Goal: Transaction & Acquisition: Purchase product/service

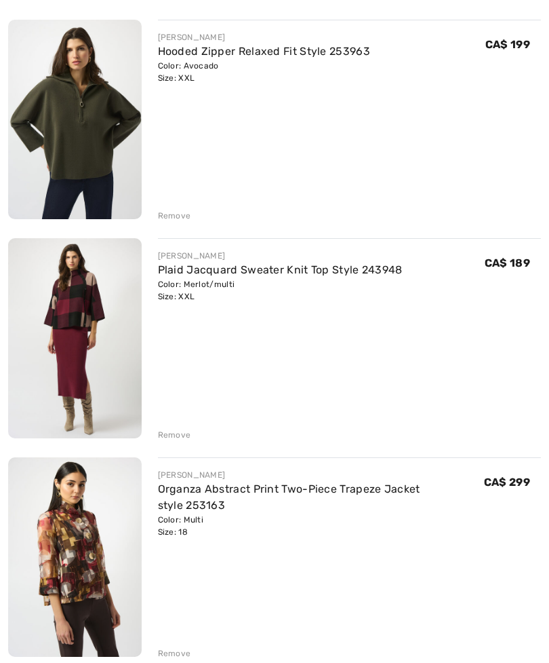
scroll to position [619, 0]
click at [179, 433] on div "Remove" at bounding box center [174, 435] width 33 height 12
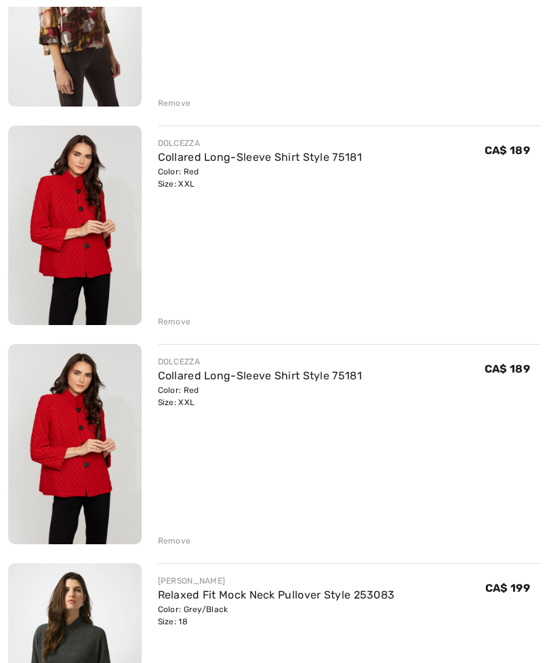
scroll to position [951, 0]
click at [178, 540] on div "Remove" at bounding box center [174, 540] width 33 height 12
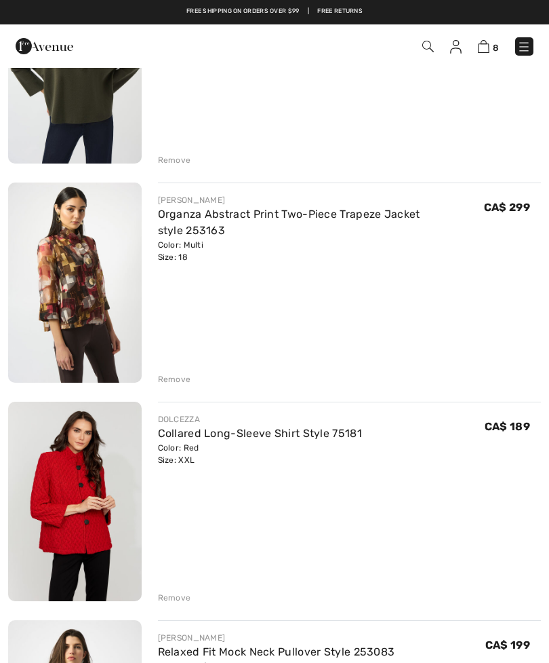
scroll to position [674, 0]
click at [85, 296] on img at bounding box center [75, 282] width 134 height 199
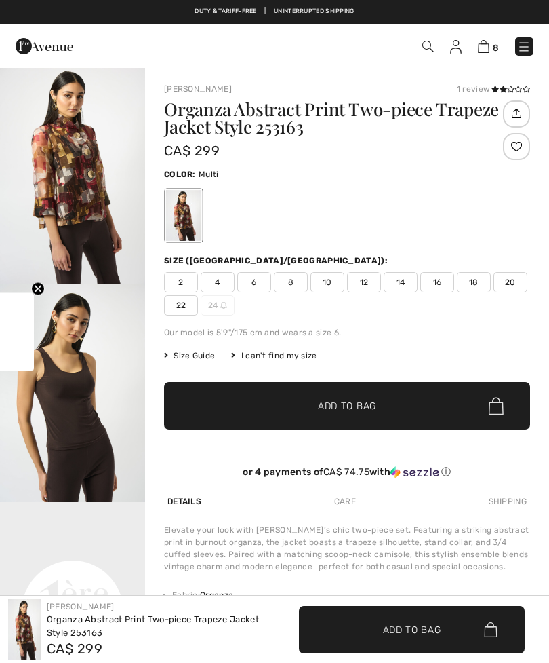
checkbox input "true"
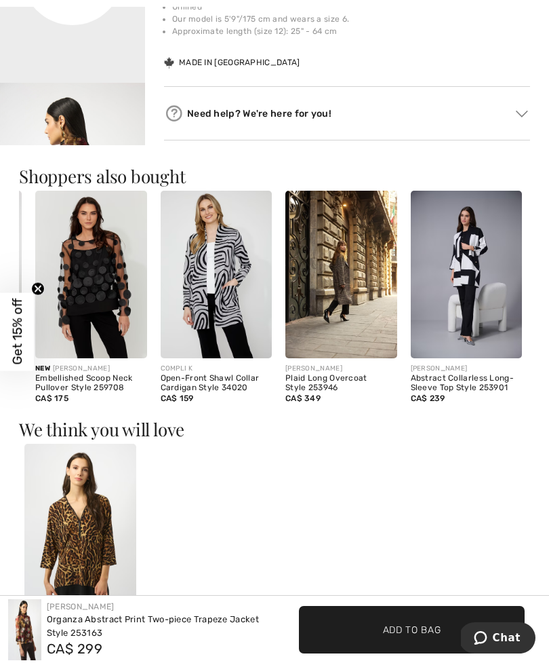
scroll to position [0, 239]
click at [488, 319] on img at bounding box center [467, 275] width 112 height 168
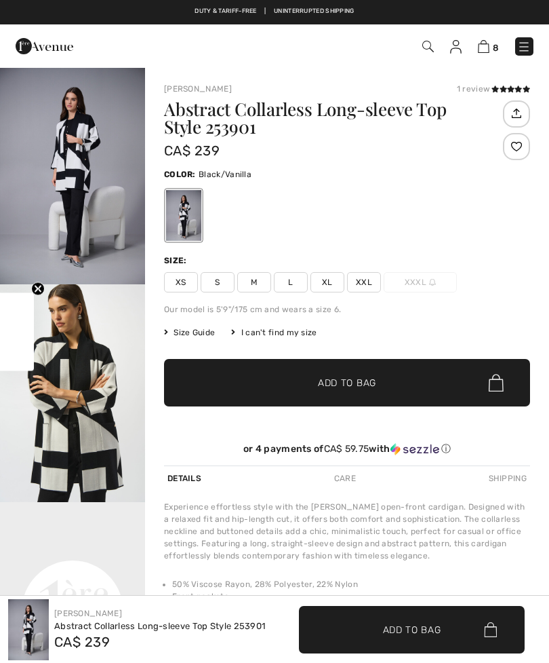
checkbox input "true"
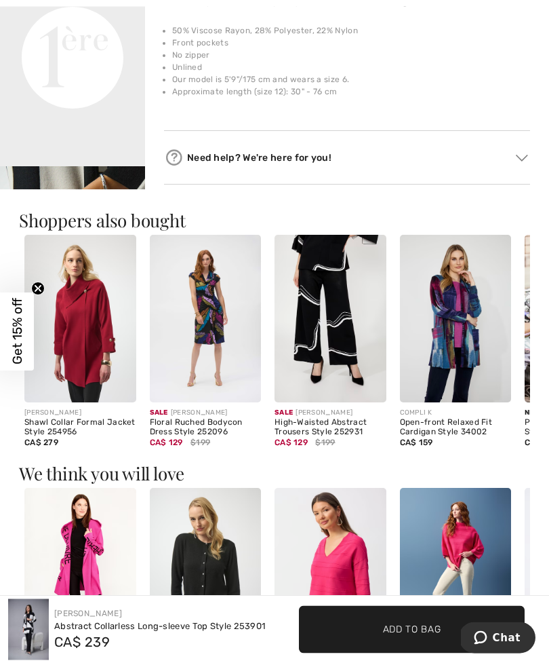
scroll to position [556, 0]
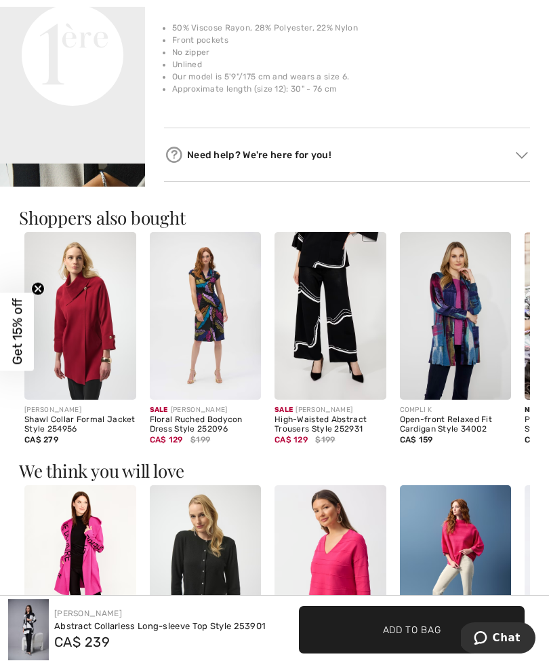
click at [35, 660] on img at bounding box center [28, 629] width 41 height 61
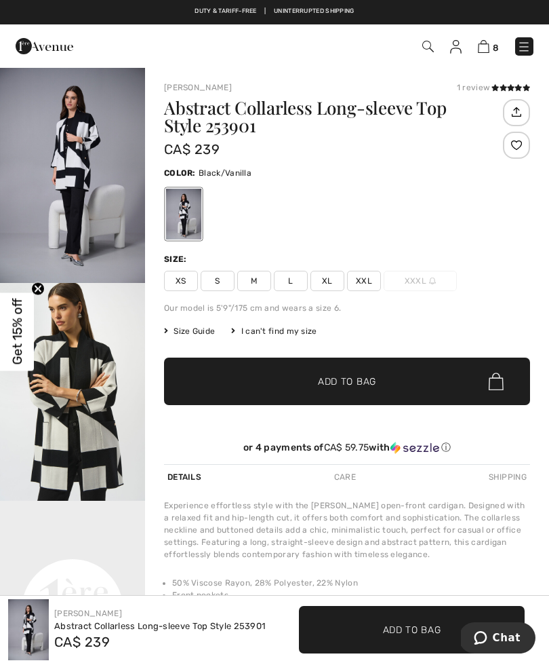
scroll to position [0, 0]
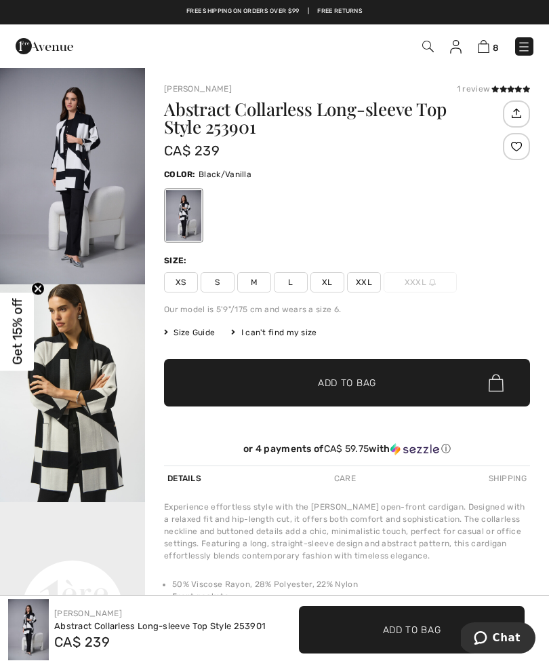
click at [371, 286] on span "XXL" at bounding box center [364, 282] width 34 height 20
click at [356, 387] on span "Add to Bag" at bounding box center [347, 383] width 58 height 14
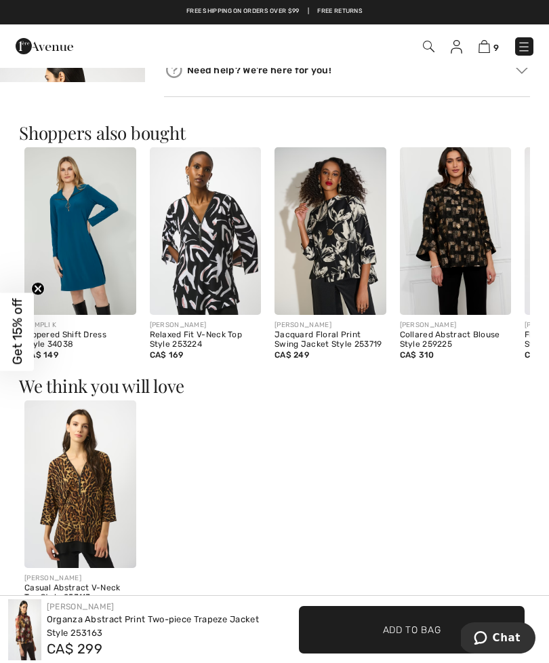
click at [465, 260] on img at bounding box center [456, 231] width 112 height 168
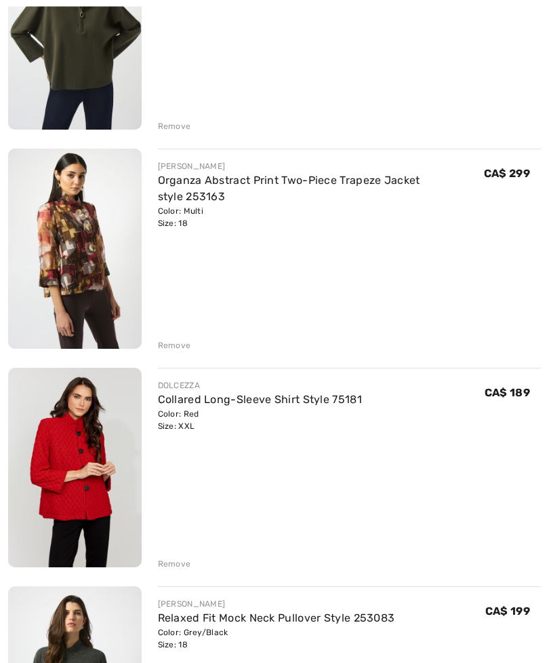
scroll to position [708, 0]
click at [103, 471] on img at bounding box center [75, 468] width 134 height 200
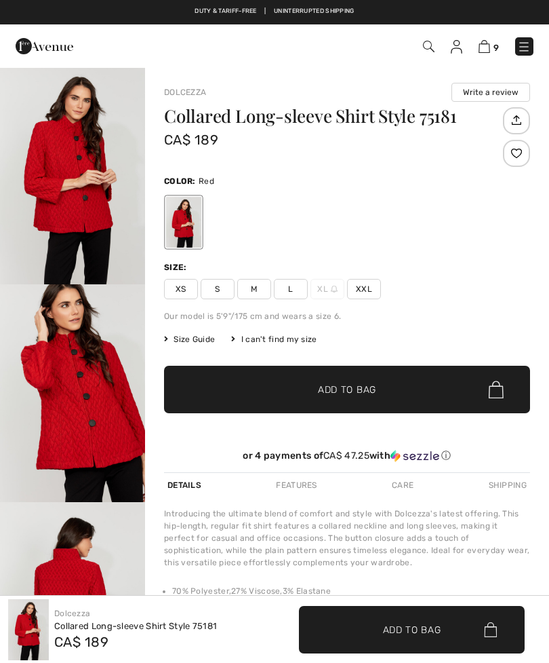
checkbox input "true"
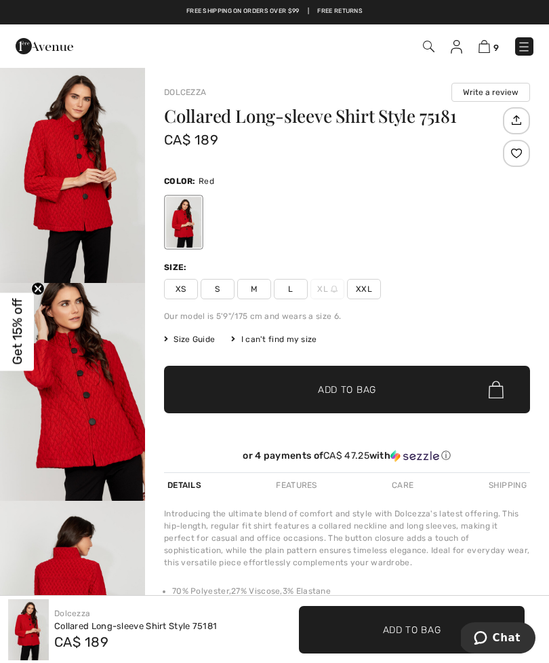
scroll to position [3, 0]
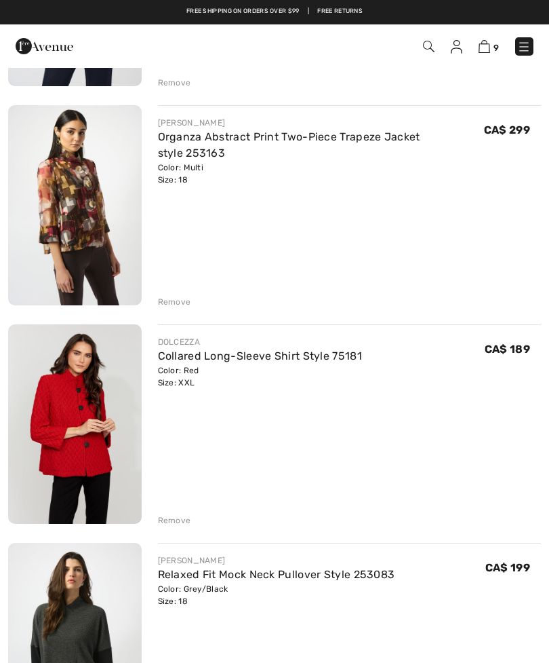
click at [176, 303] on div "Remove" at bounding box center [174, 302] width 33 height 12
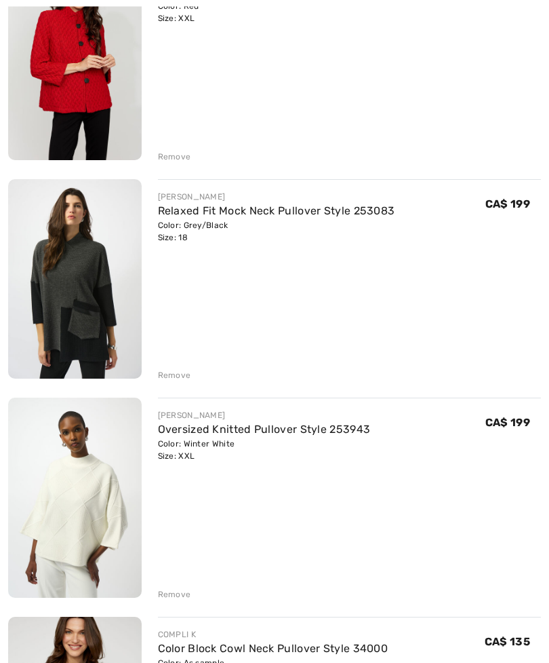
scroll to position [897, 0]
click at [82, 528] on img at bounding box center [75, 496] width 134 height 199
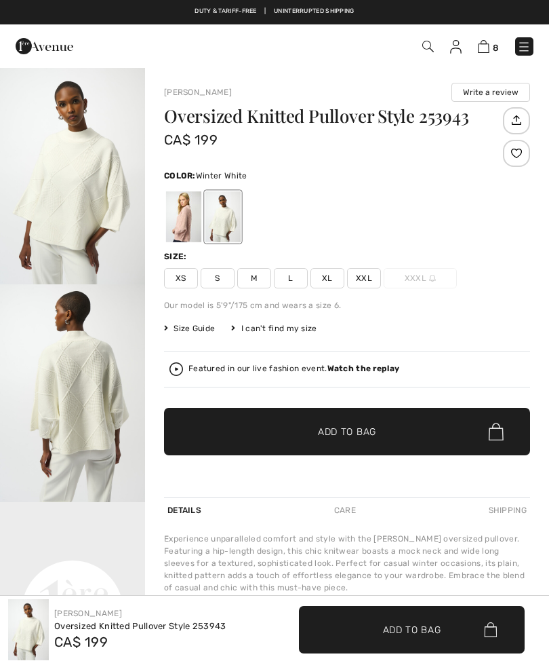
checkbox input "true"
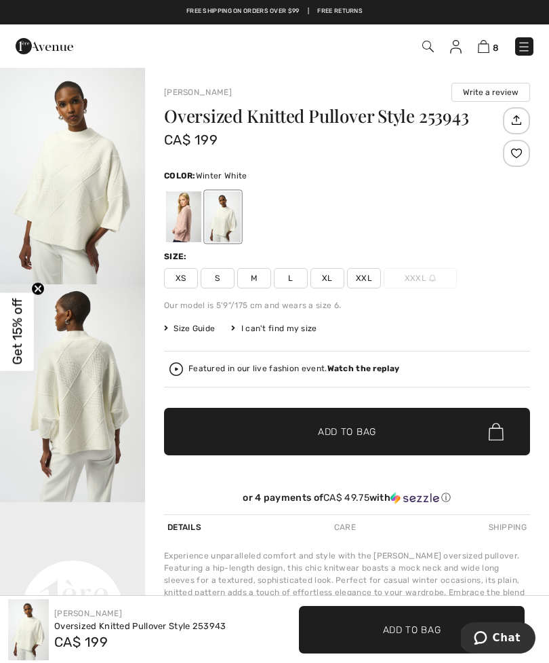
click at [187, 223] on div at bounding box center [183, 216] width 35 height 51
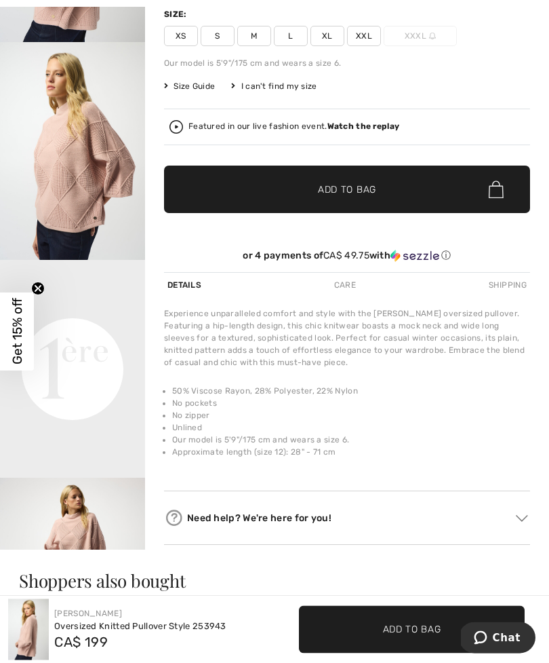
scroll to position [242, 0]
click at [528, 397] on li "50% Viscose Rayon, 28% Polyester, 22% Nylon" at bounding box center [351, 391] width 358 height 12
click at [528, 404] on li "No pockets" at bounding box center [351, 403] width 358 height 12
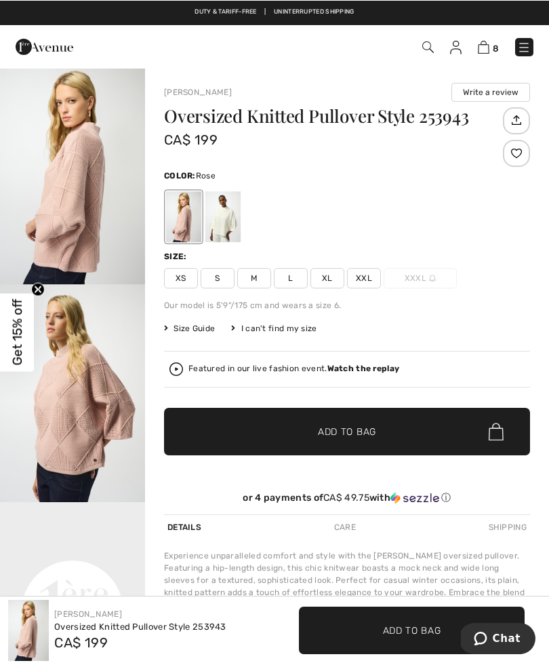
scroll to position [0, 0]
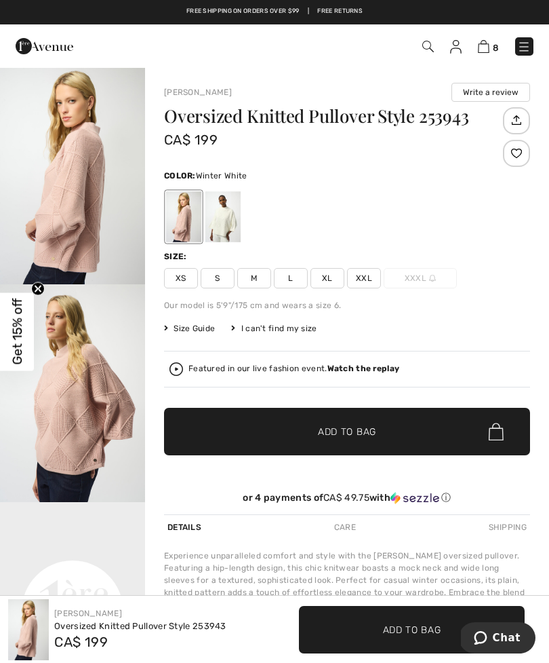
click at [239, 222] on div at bounding box center [223, 216] width 35 height 51
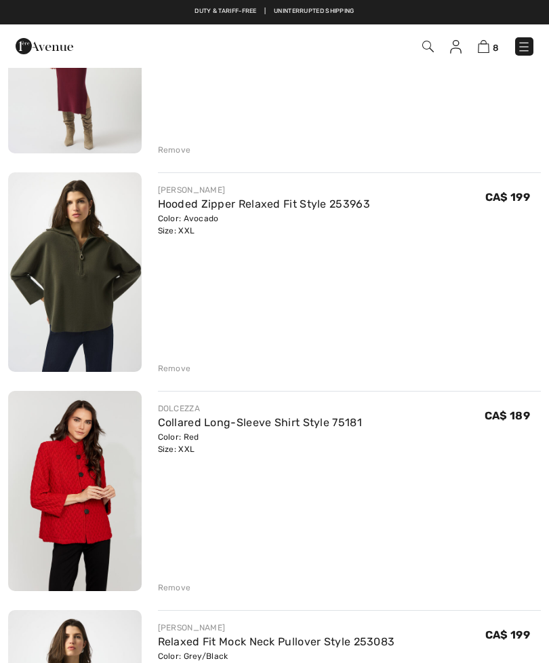
scroll to position [465, 0]
click at [109, 293] on img at bounding box center [75, 272] width 134 height 199
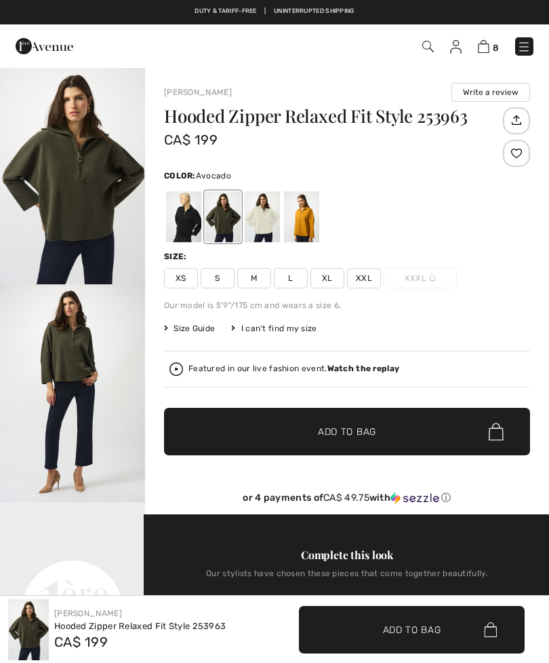
checkbox input "true"
click at [234, 226] on div at bounding box center [223, 216] width 35 height 51
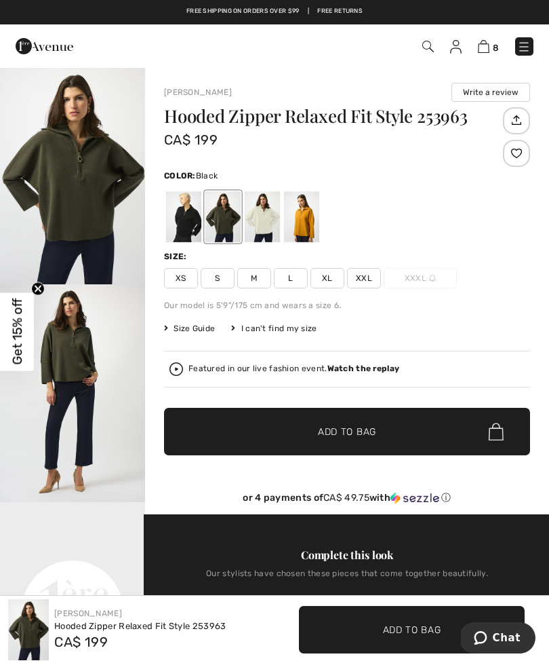
click at [199, 220] on div at bounding box center [183, 216] width 35 height 51
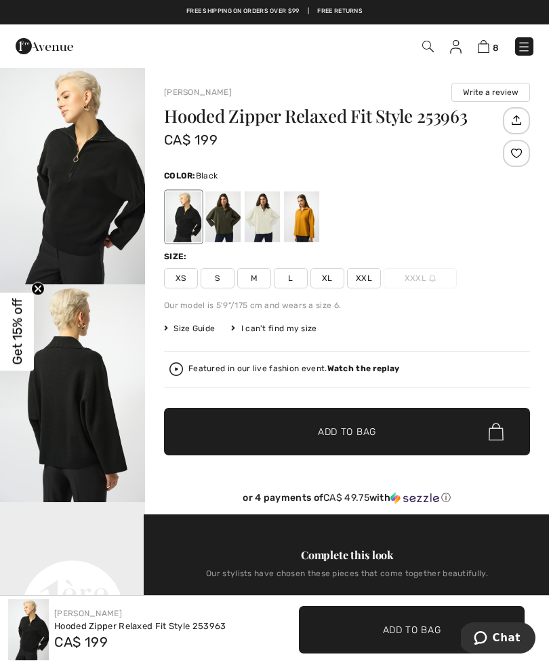
click at [275, 225] on div at bounding box center [262, 216] width 35 height 51
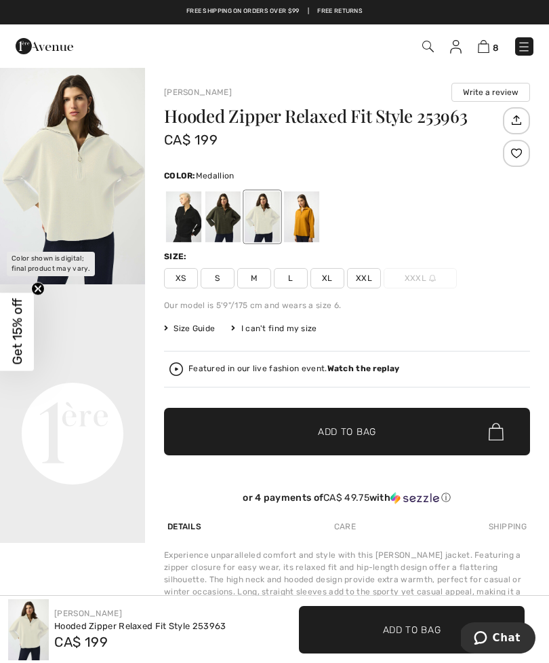
click at [317, 223] on div at bounding box center [301, 216] width 35 height 51
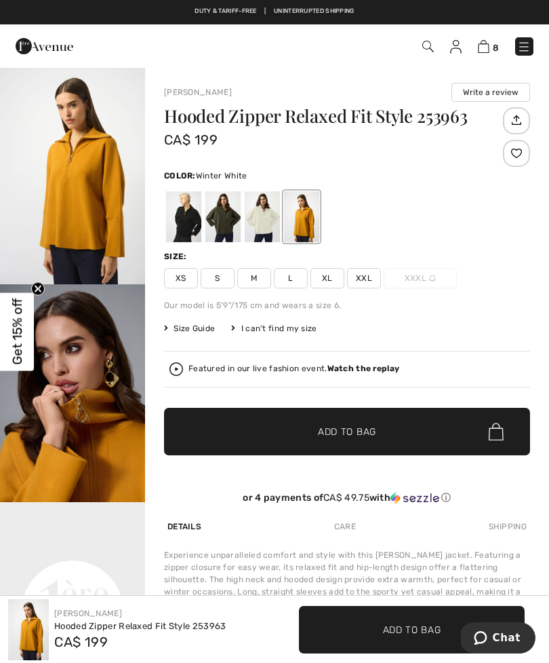
click at [275, 229] on div at bounding box center [262, 216] width 35 height 51
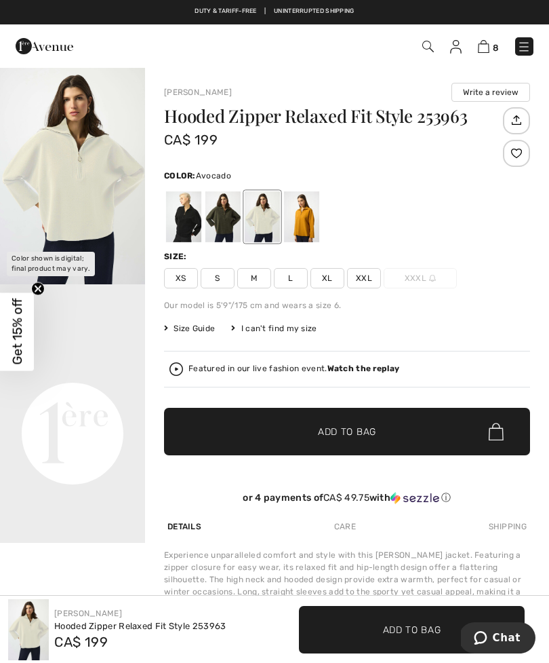
click at [234, 222] on div at bounding box center [223, 216] width 35 height 51
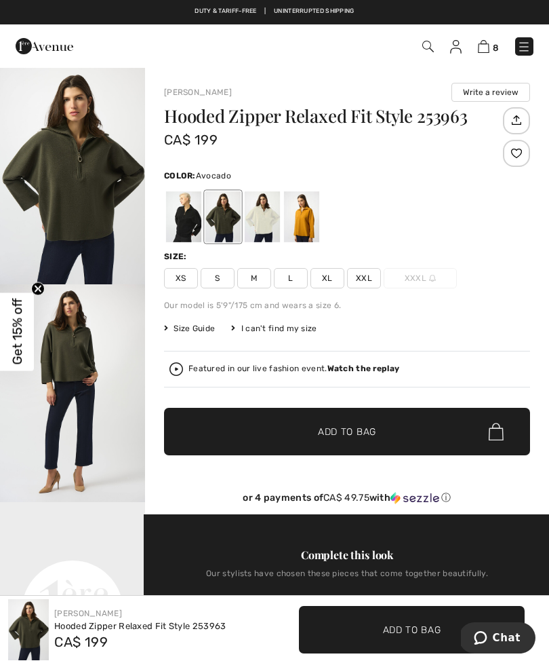
click at [271, 229] on div at bounding box center [262, 216] width 35 height 51
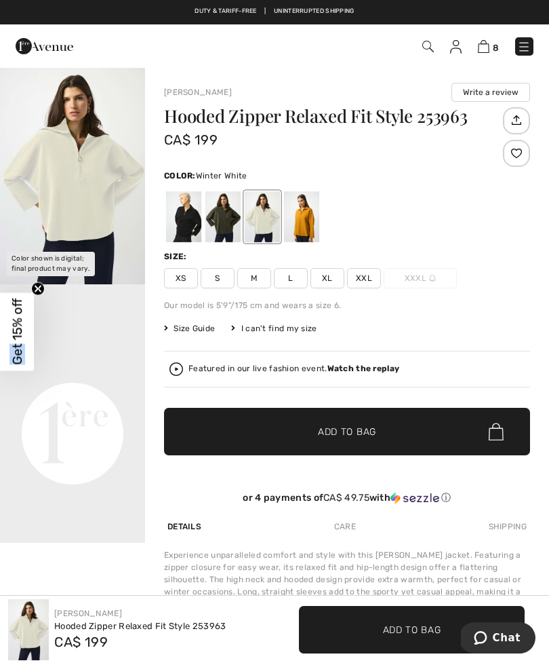
click at [375, 435] on span "Add to Bag" at bounding box center [347, 432] width 58 height 14
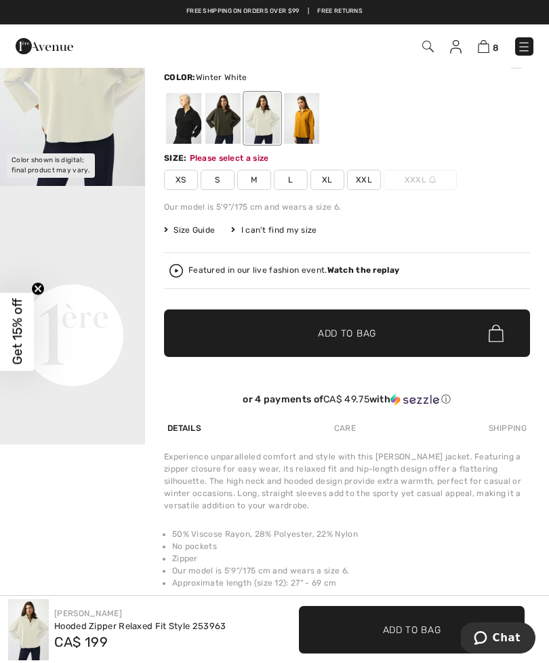
scroll to position [86, 0]
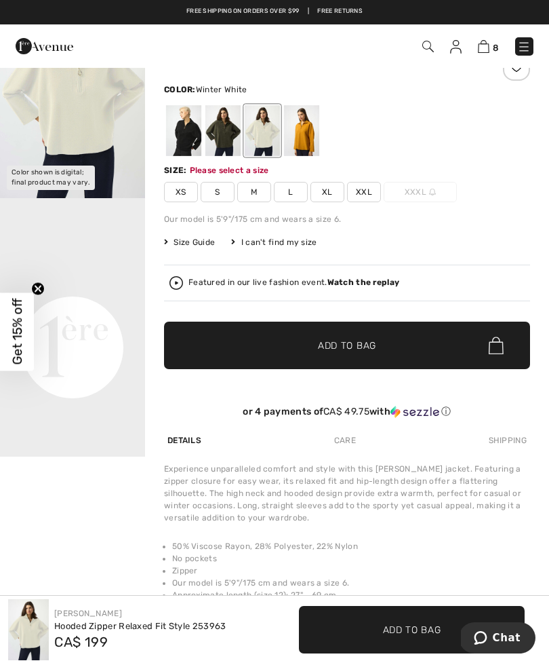
click at [376, 192] on span "XXL" at bounding box center [364, 192] width 34 height 20
click at [362, 344] on span "Add to Bag" at bounding box center [347, 345] width 58 height 14
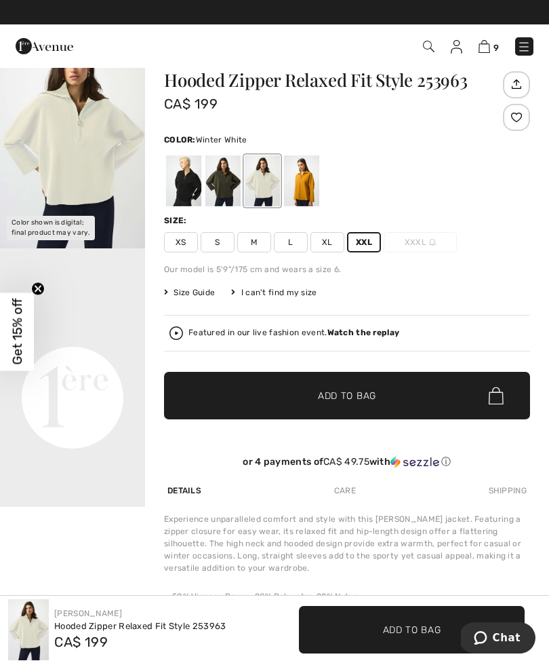
scroll to position [0, 0]
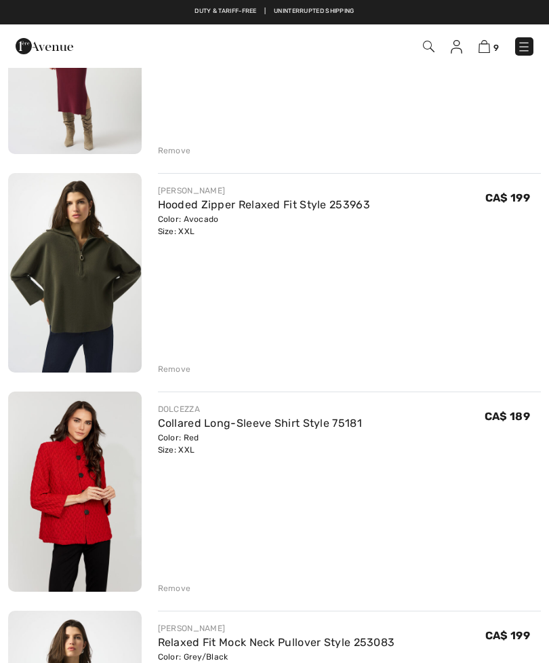
click at [472, 308] on div "[PERSON_NAME] Hooded Zipper Relaxed Fit Style 253963 Color: Avocado Size: XXL F…" at bounding box center [350, 274] width 384 height 202
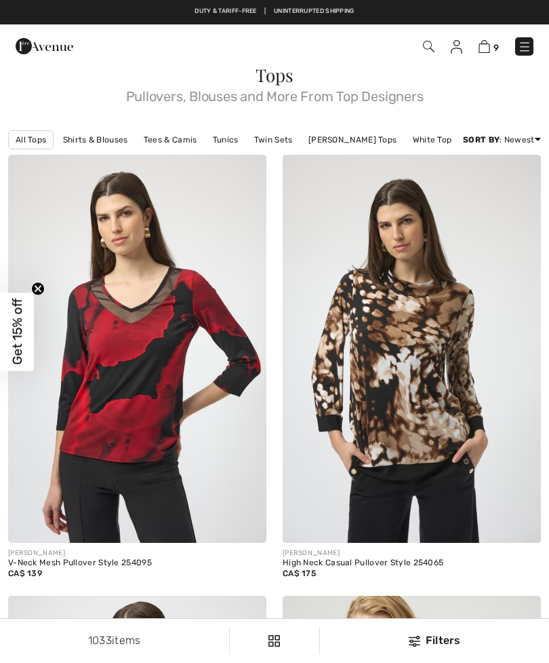
checkbox input "true"
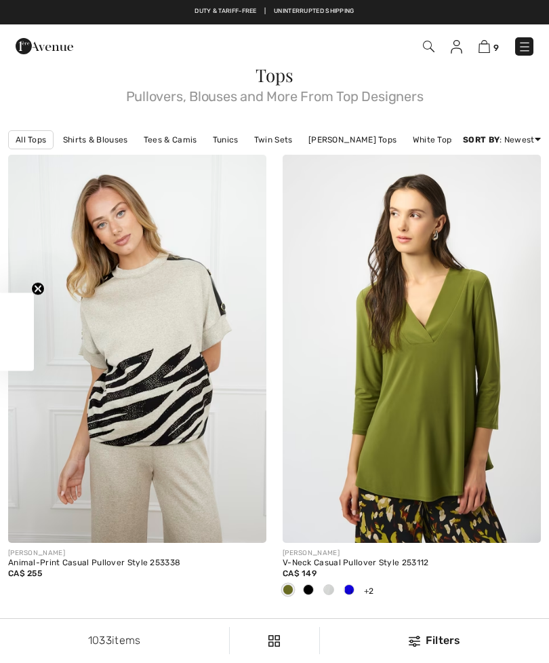
checkbox input "true"
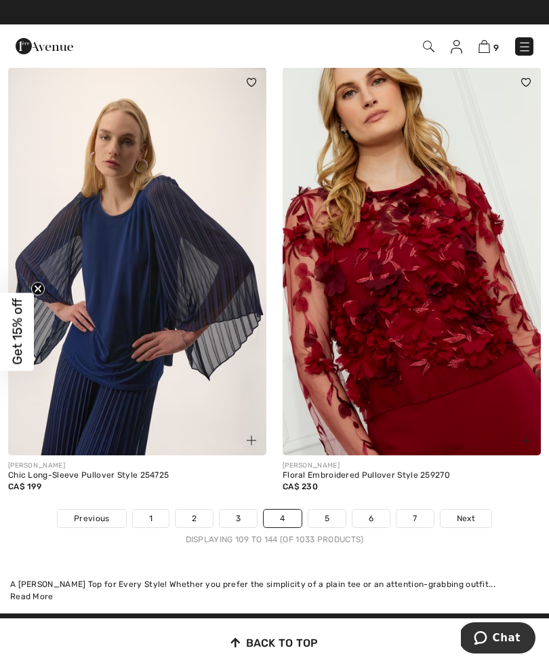
scroll to position [8167, 0]
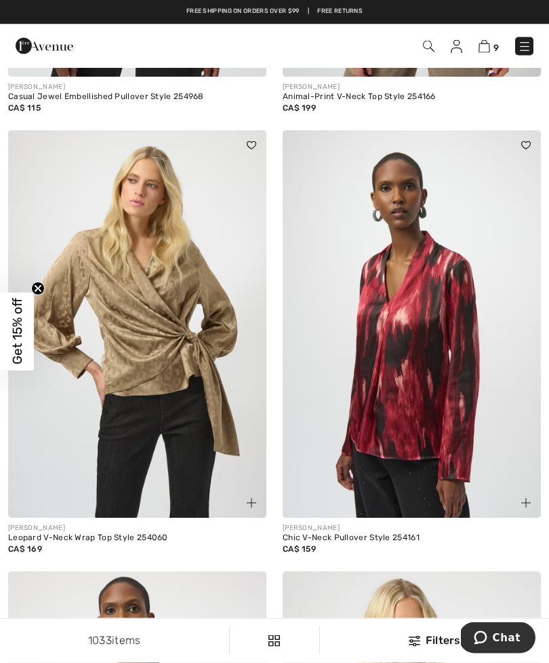
scroll to position [7268, 0]
